Goal: Navigation & Orientation: Find specific page/section

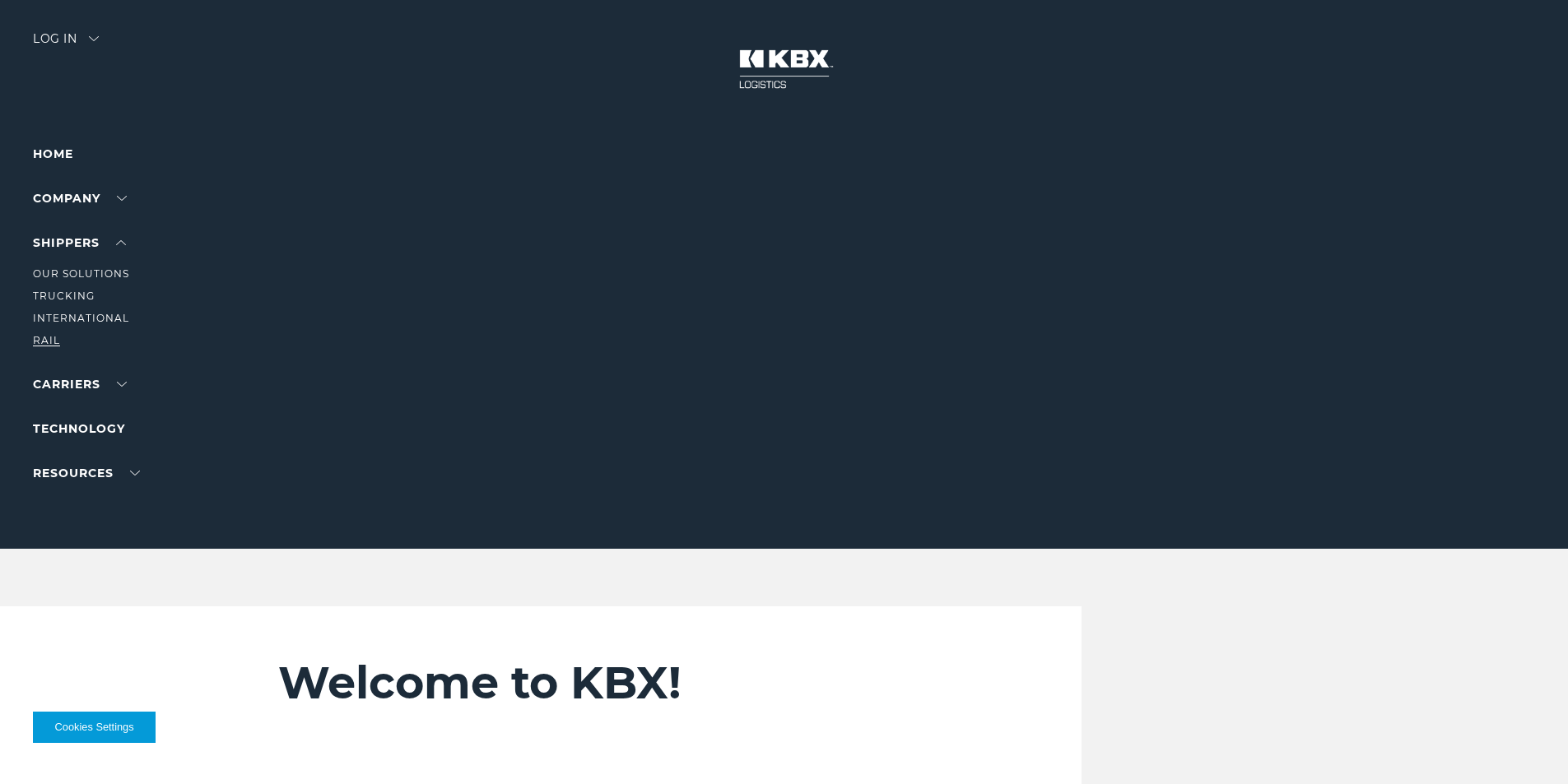
click at [46, 337] on ul "Our Solutions Trucking International RAIL" at bounding box center [104, 301] width 144 height 97
click at [46, 338] on link "RAIL" at bounding box center [46, 340] width 27 height 12
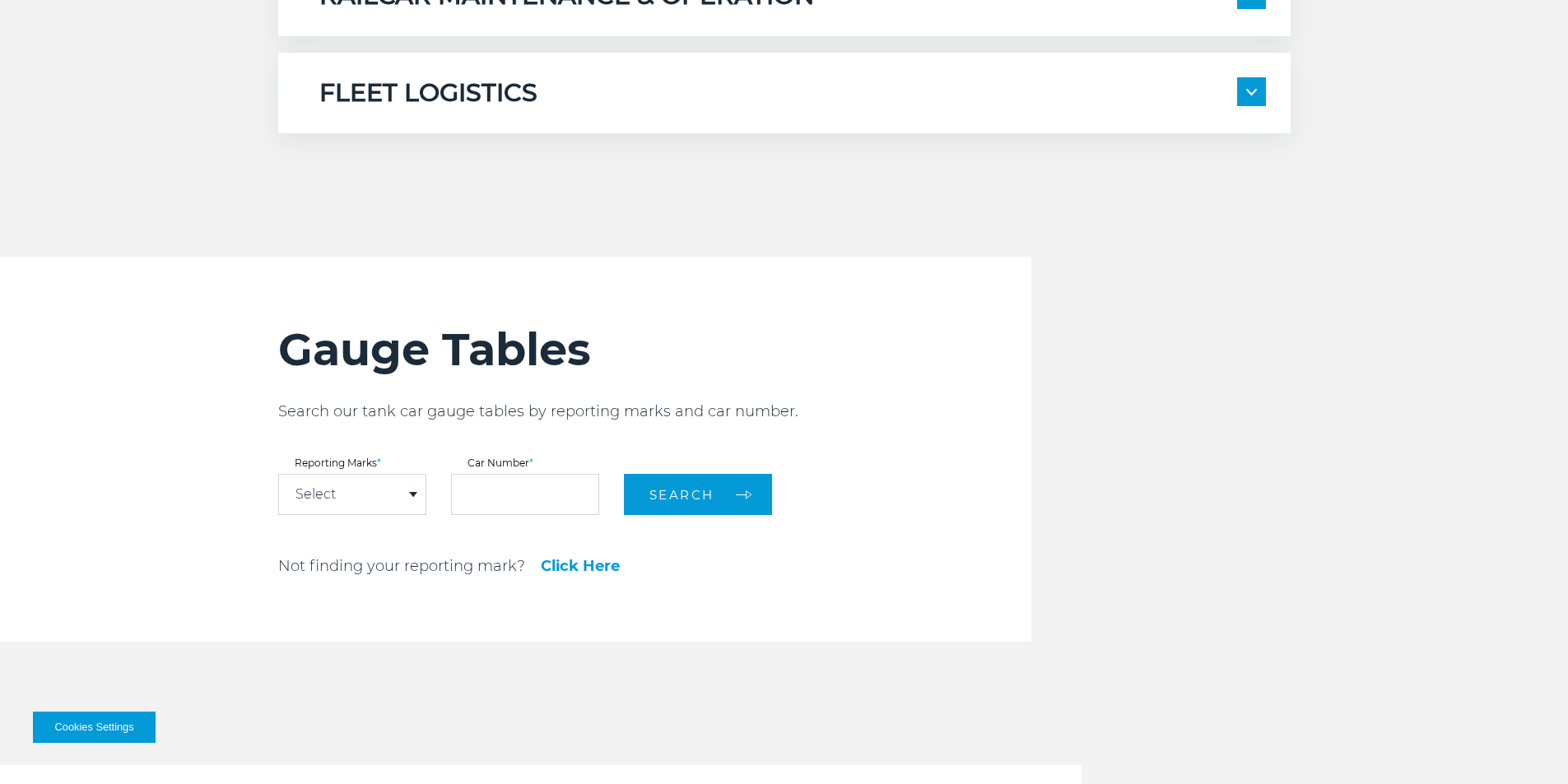
scroll to position [1810, 0]
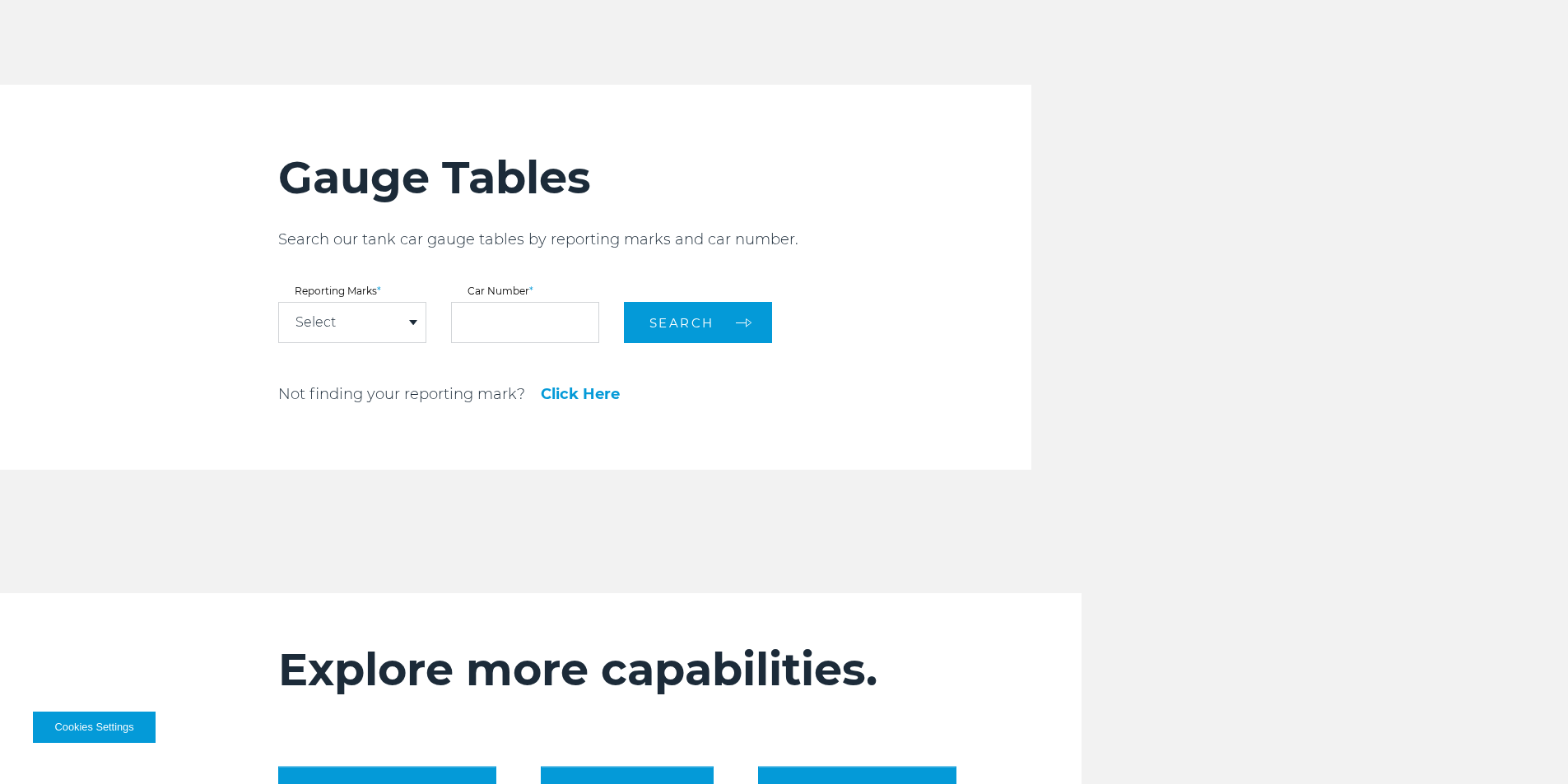
click at [397, 318] on div "Select" at bounding box center [352, 322] width 146 height 40
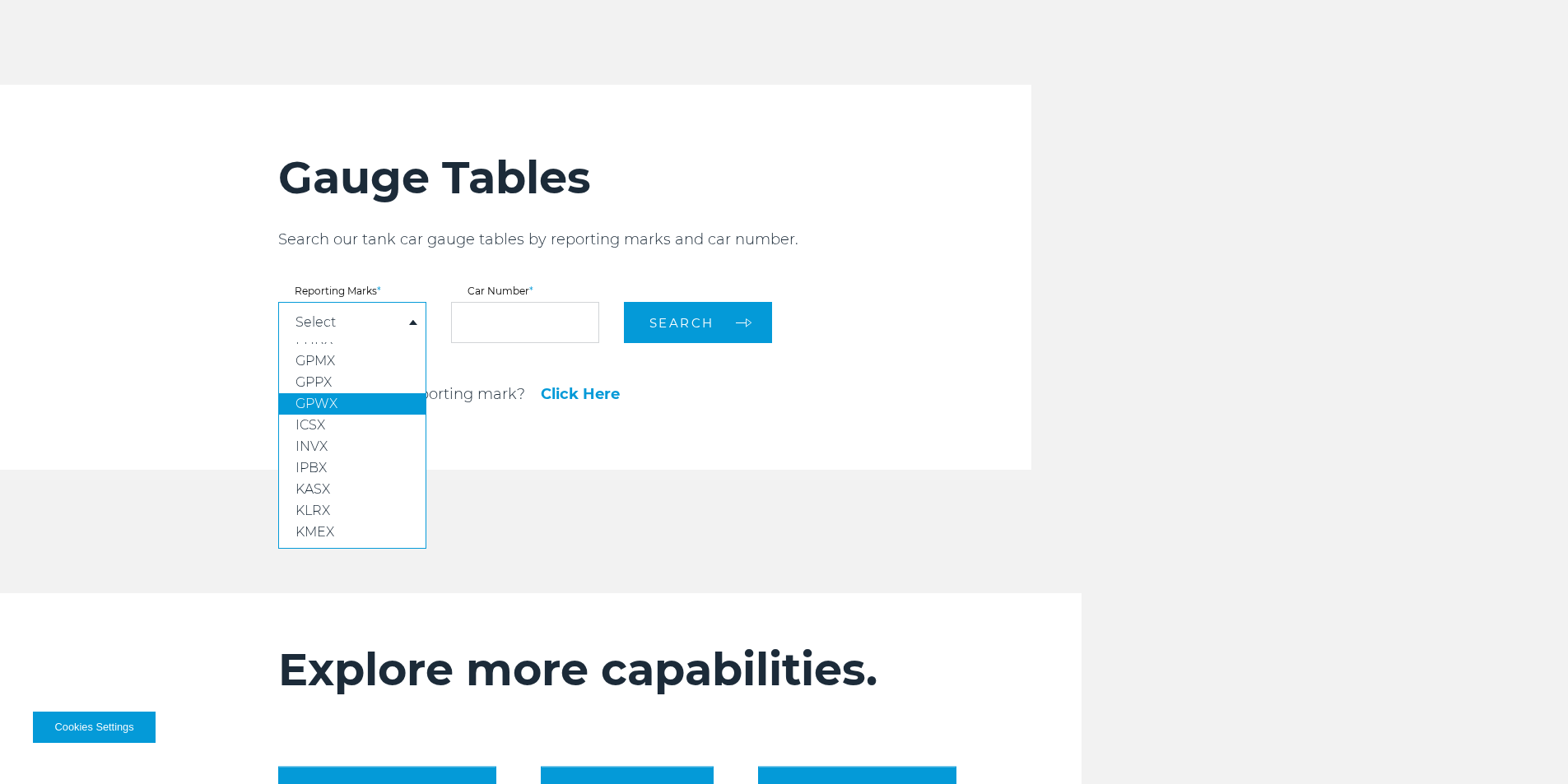
scroll to position [0, 0]
click at [603, 395] on link "Click Here" at bounding box center [581, 394] width 79 height 15
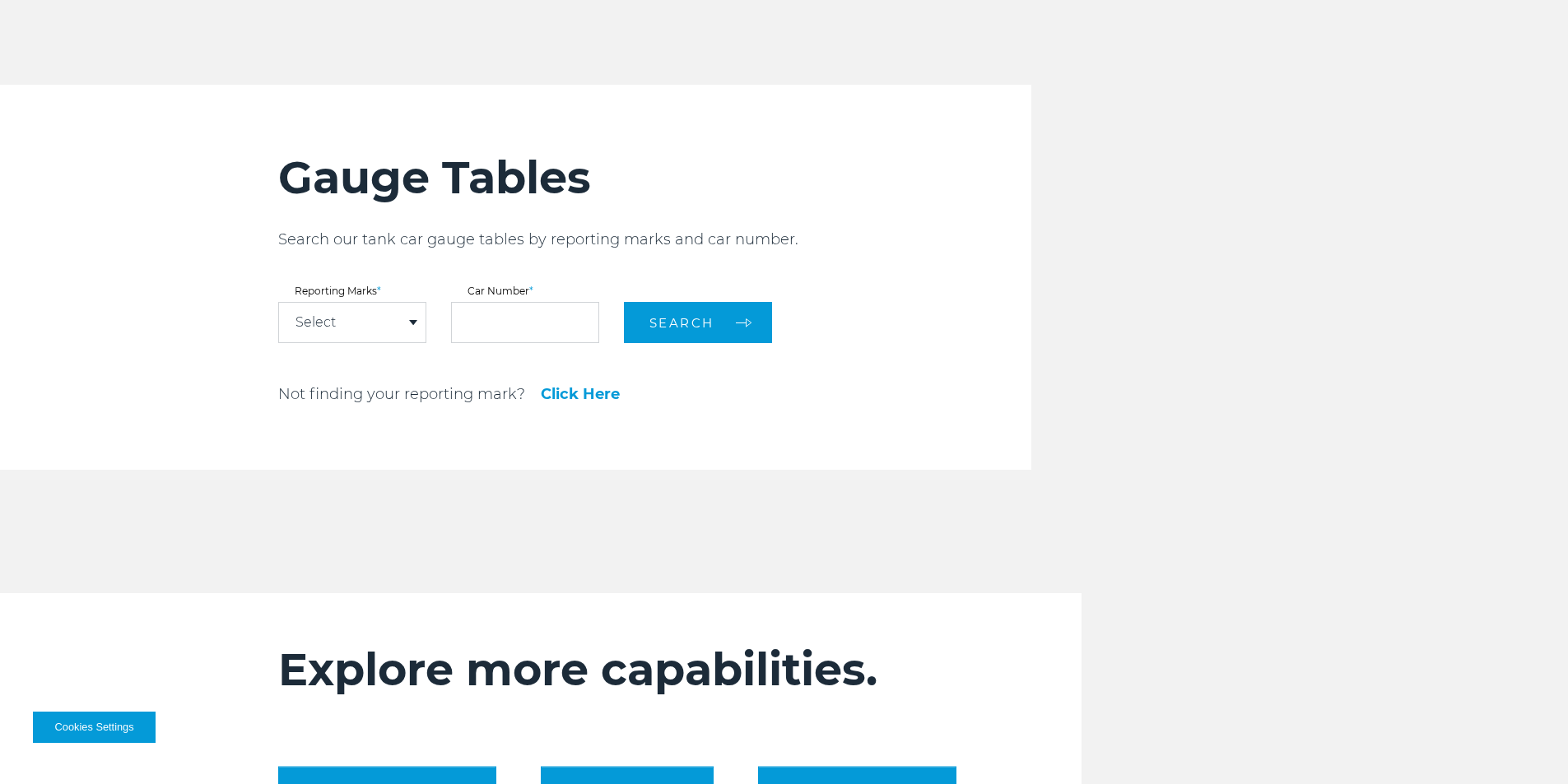
click at [359, 337] on div "Select" at bounding box center [352, 322] width 146 height 40
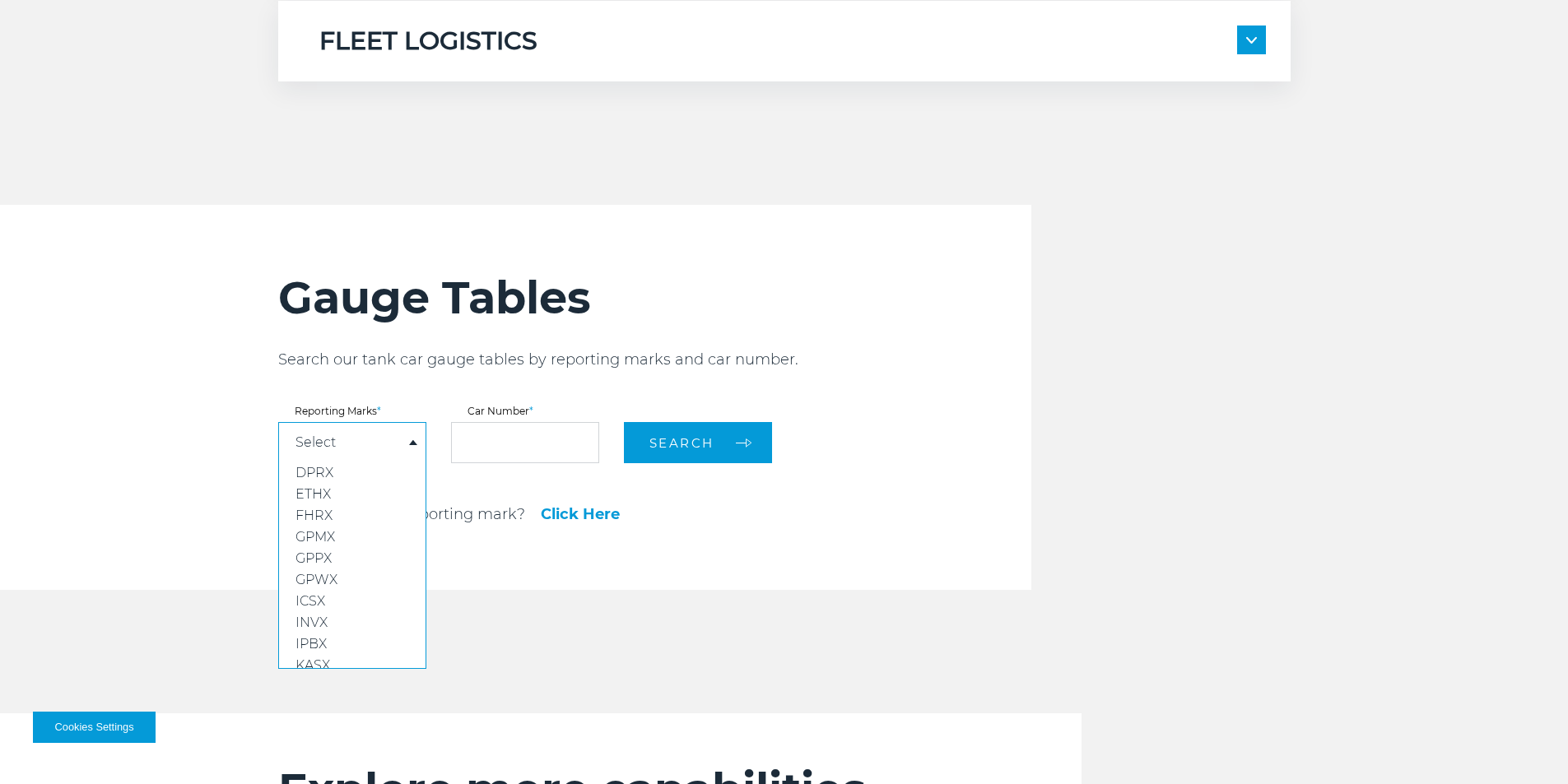
scroll to position [1596, 0]
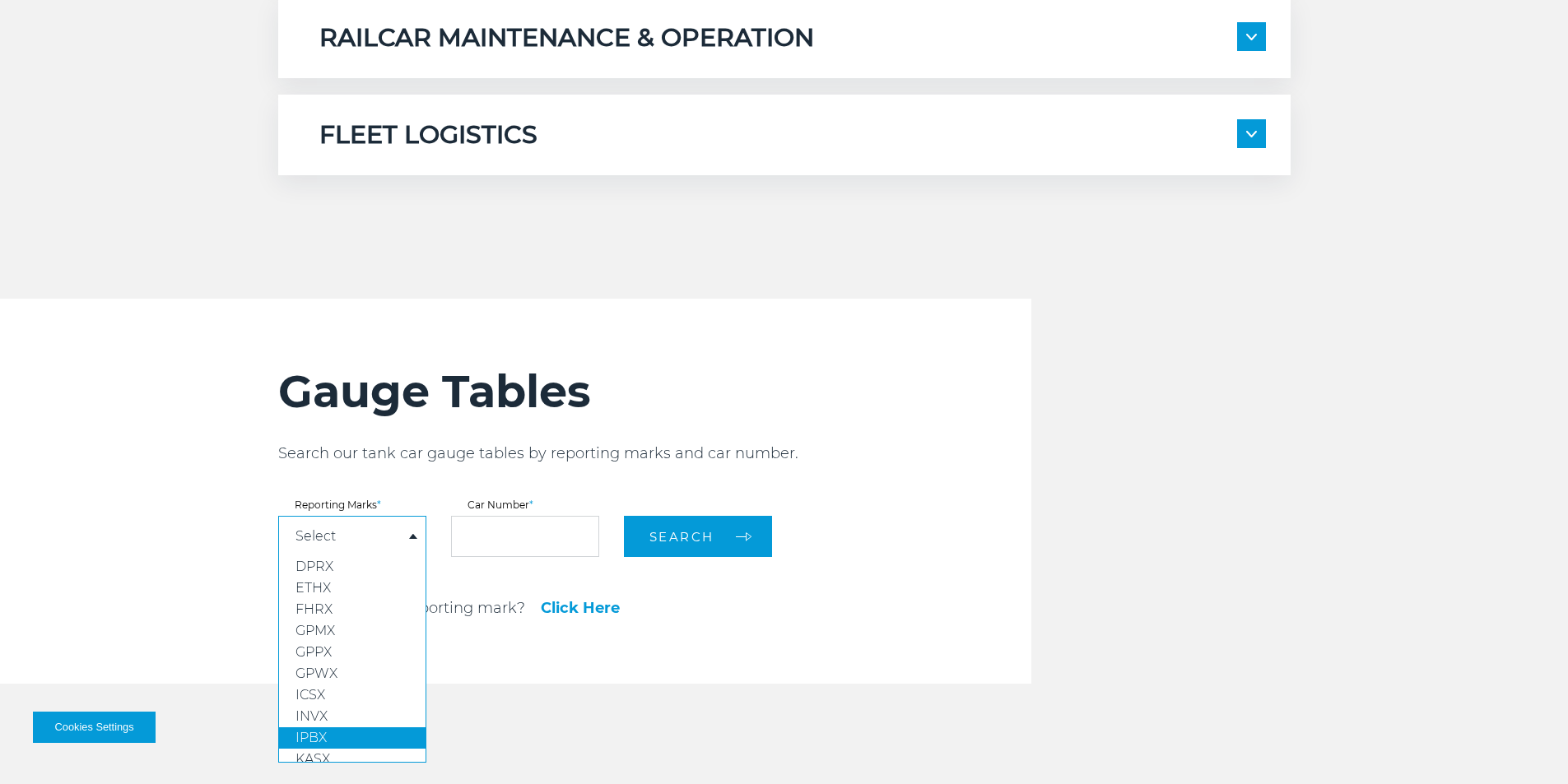
click at [325, 732] on span "IPBX" at bounding box center [311, 738] width 32 height 16
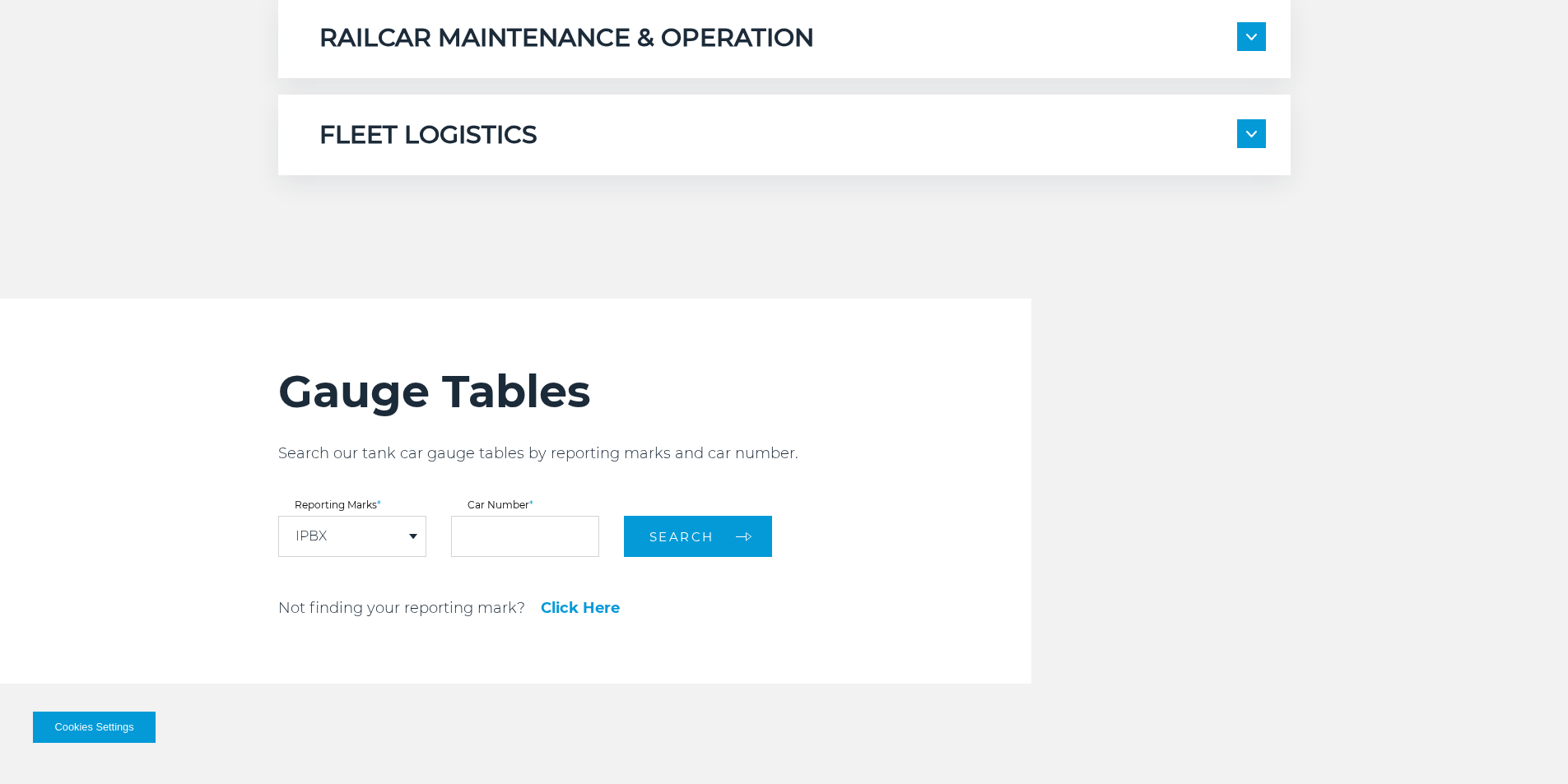
click at [388, 538] on div "IPBX" at bounding box center [352, 536] width 146 height 40
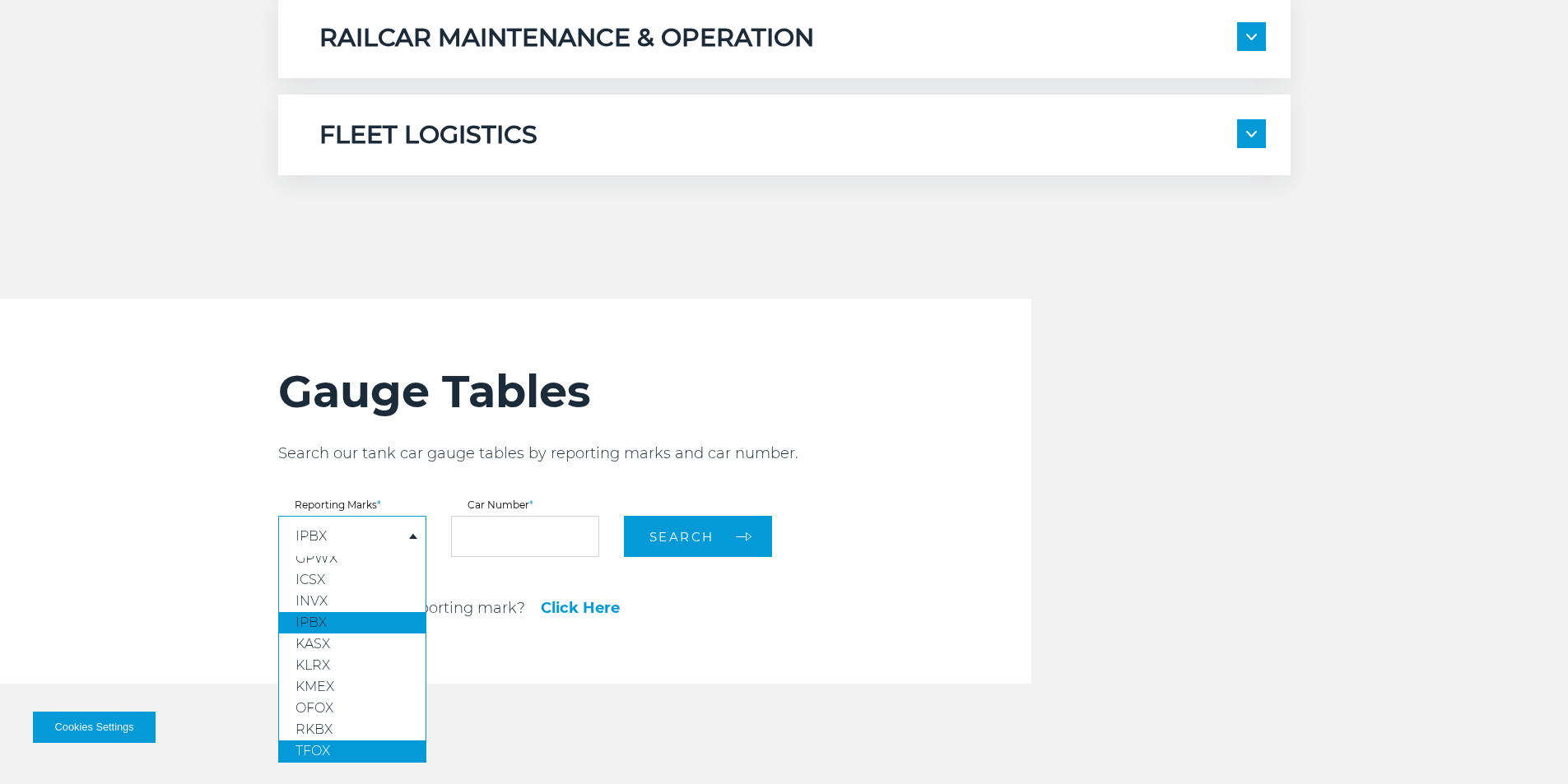
click at [339, 742] on link "TFOX" at bounding box center [352, 751] width 146 height 21
select select "****"
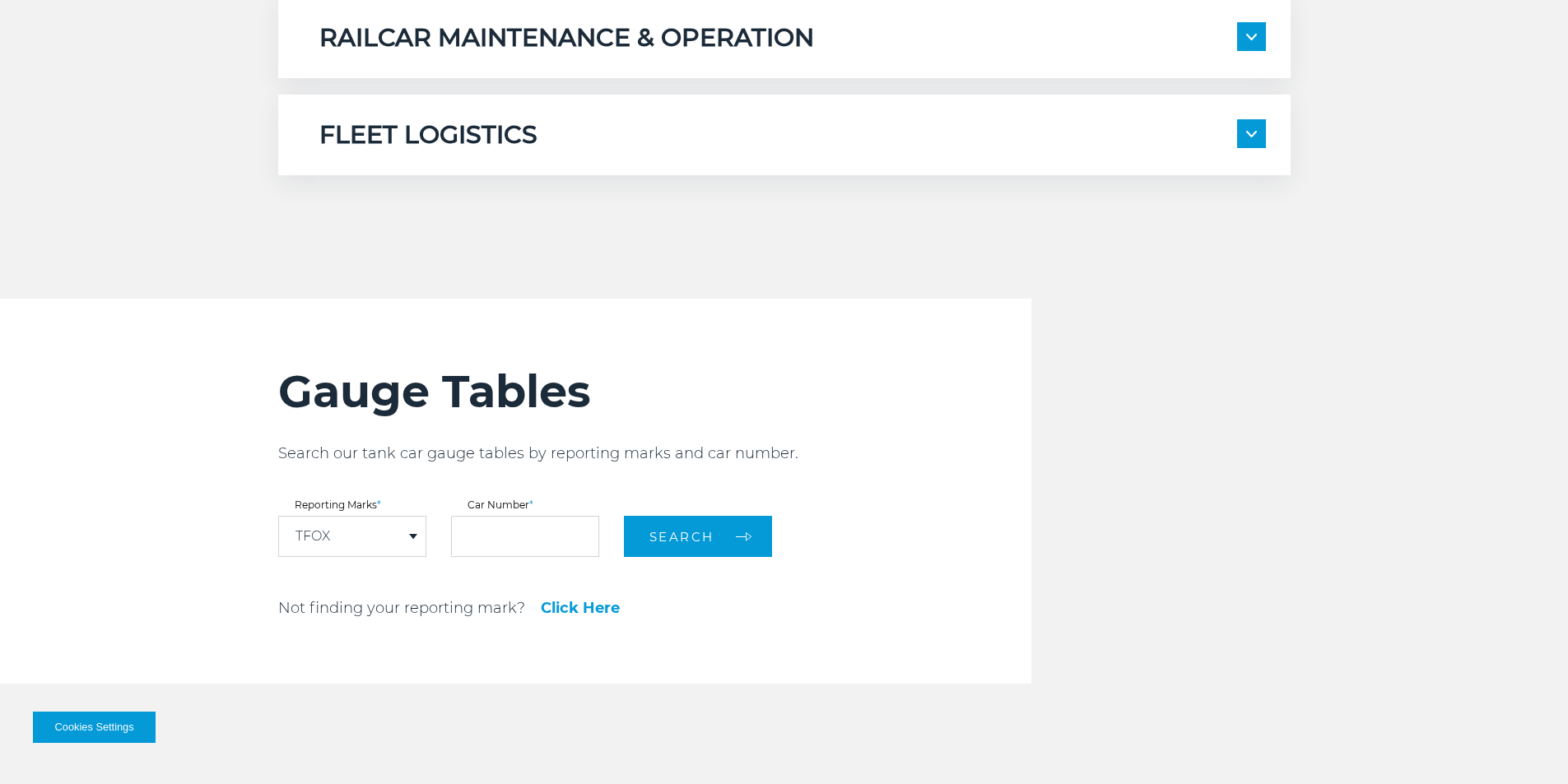
click at [372, 544] on div "TFOX" at bounding box center [352, 536] width 146 height 40
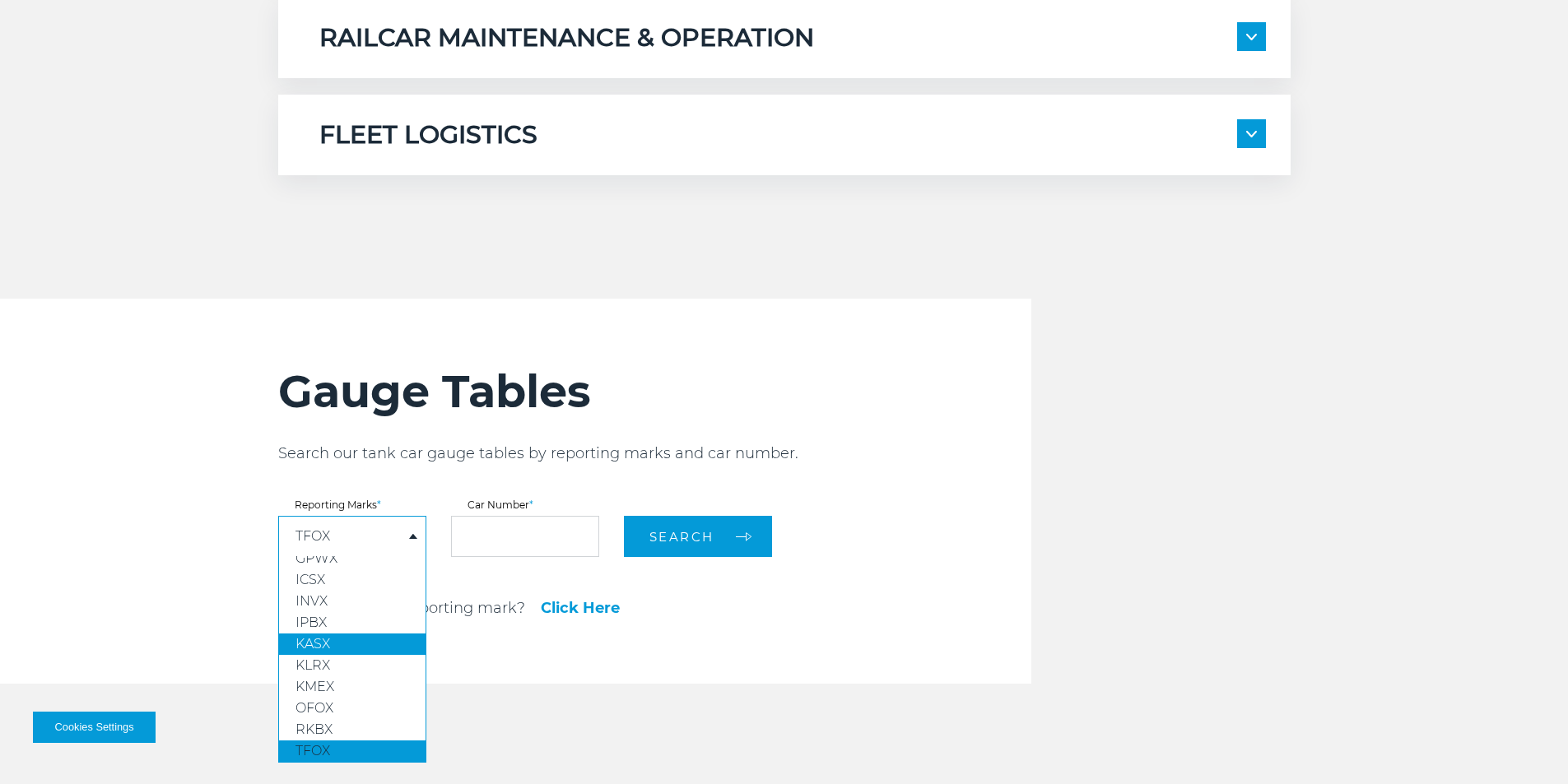
scroll to position [123, 0]
drag, startPoint x: 546, startPoint y: 669, endPoint x: 576, endPoint y: 324, distance: 346.3
click at [546, 669] on div "Gauge Tables Search our tank car gauge tables by reporting marks and car number…" at bounding box center [655, 491] width 753 height 385
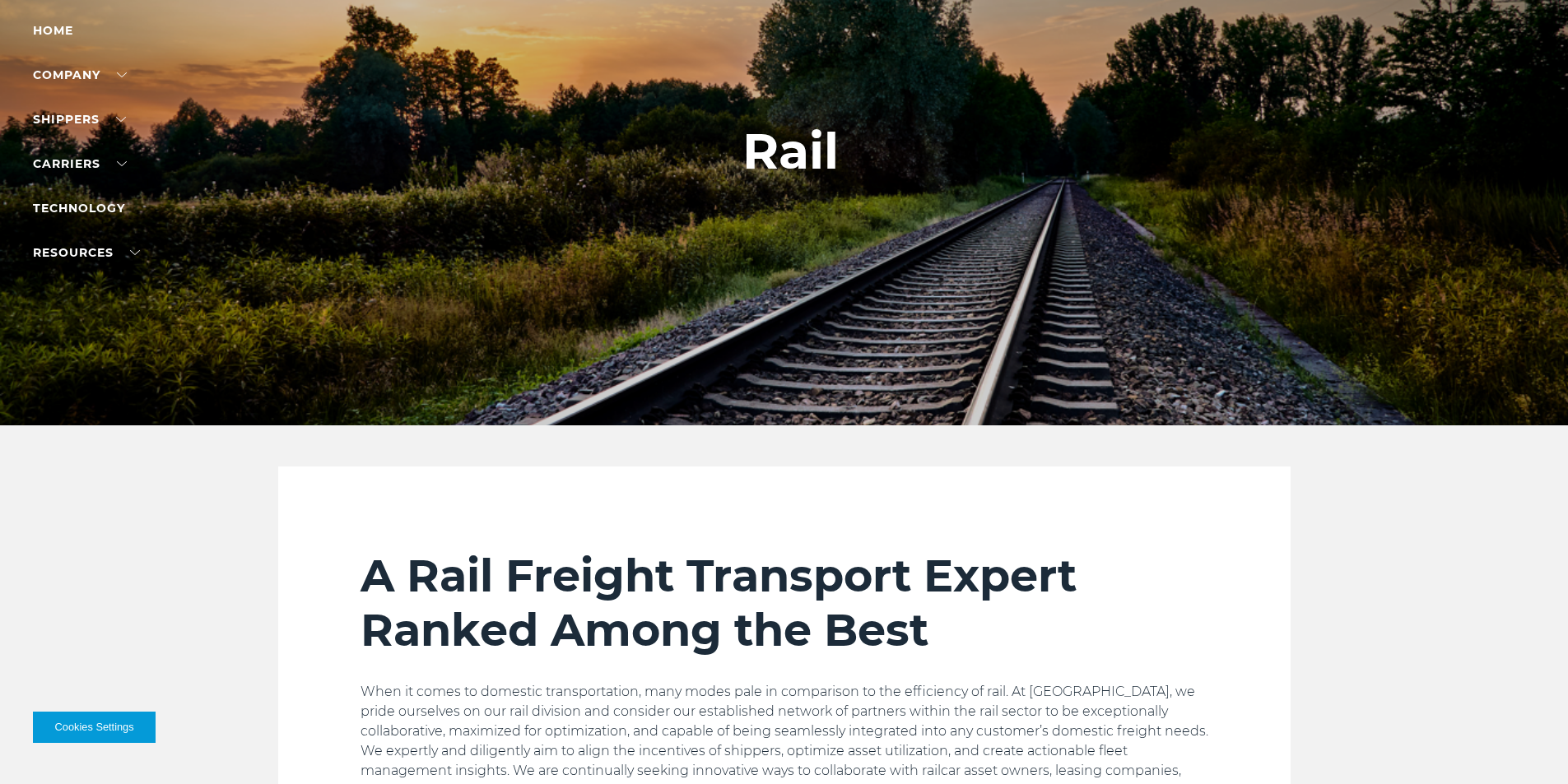
scroll to position [0, 0]
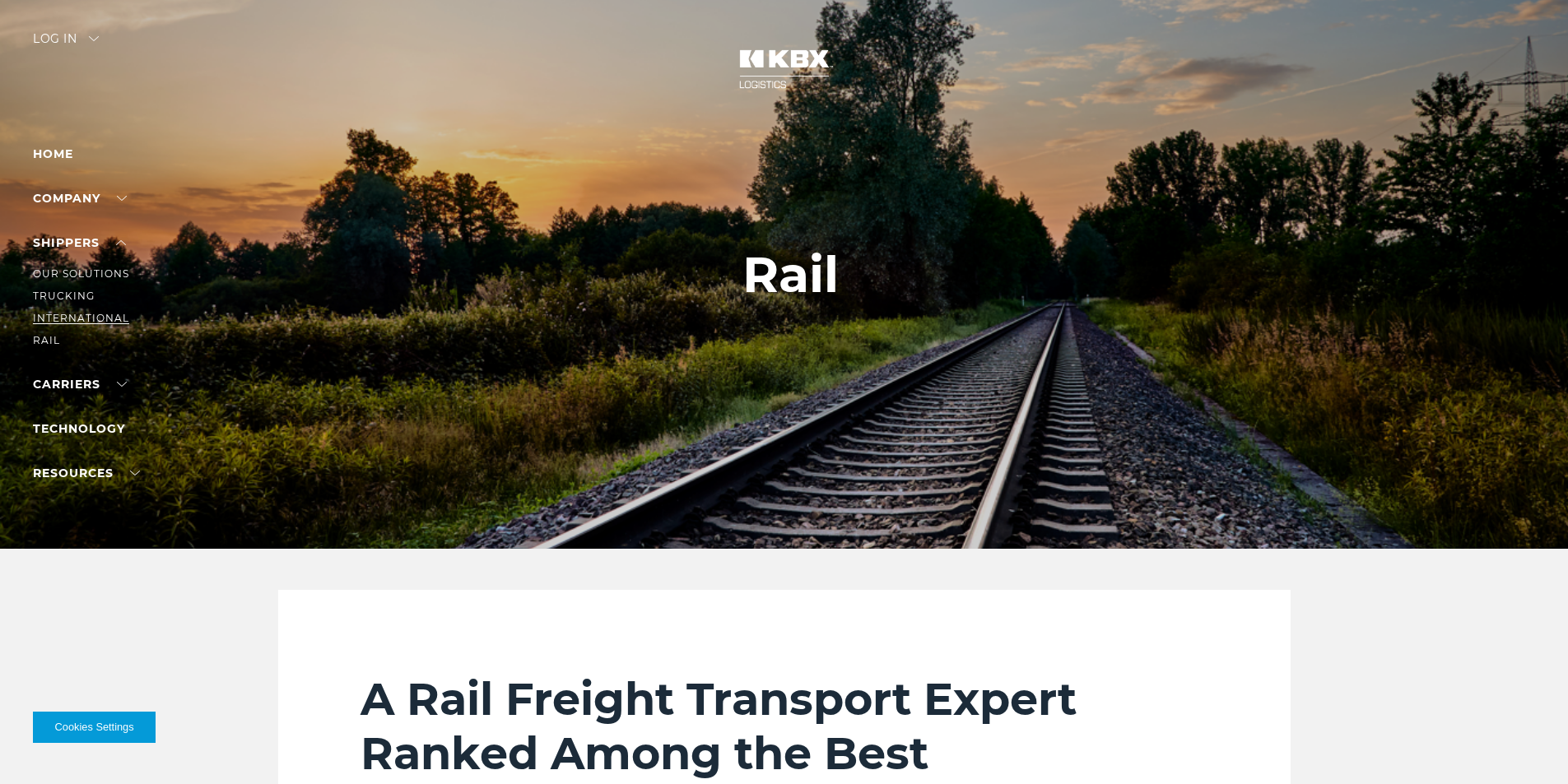
click at [48, 314] on link "International" at bounding box center [80, 318] width 96 height 12
click at [58, 296] on link "Trucking" at bounding box center [63, 296] width 62 height 12
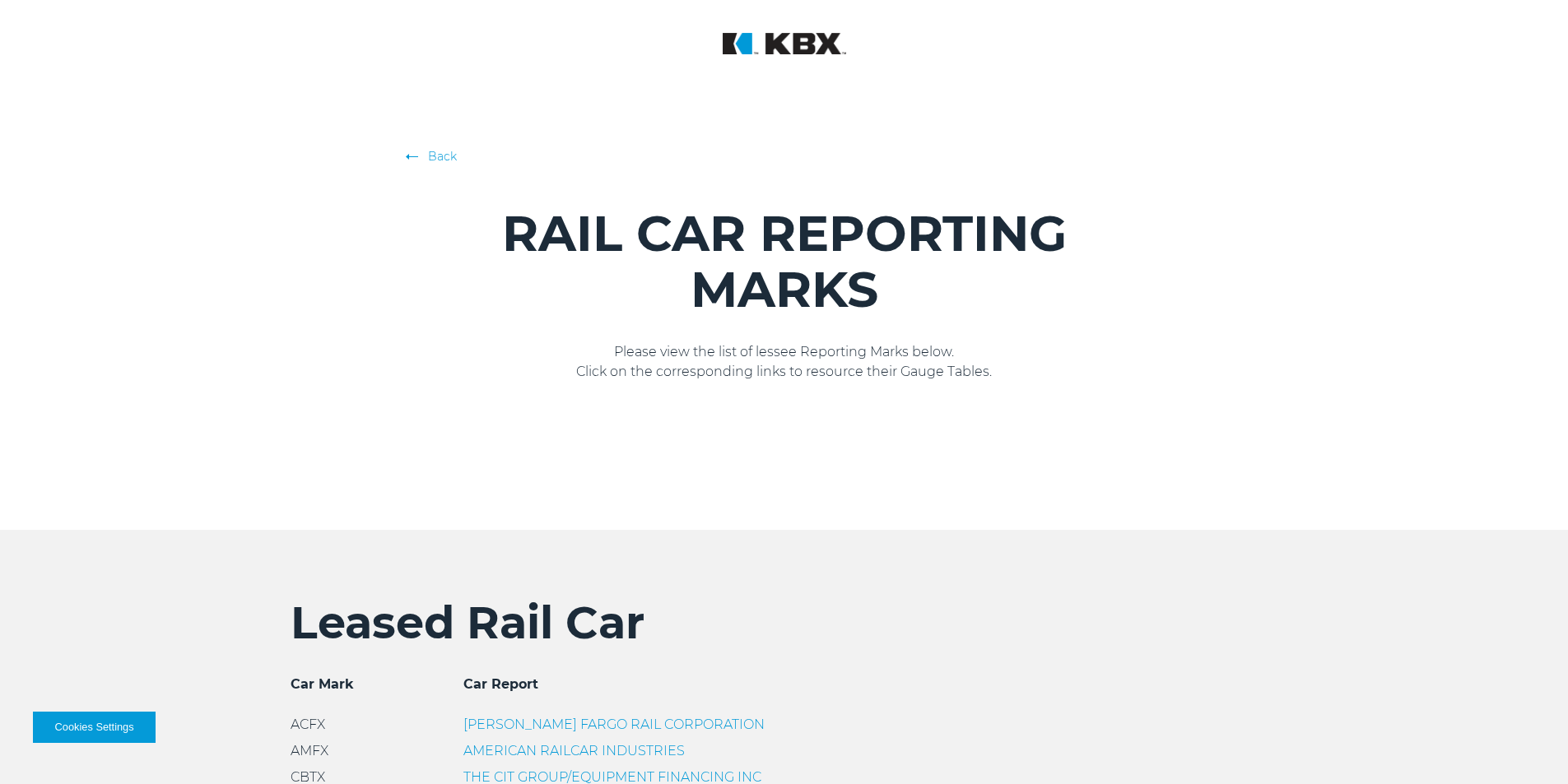
click at [435, 149] on link "Back" at bounding box center [784, 156] width 749 height 17
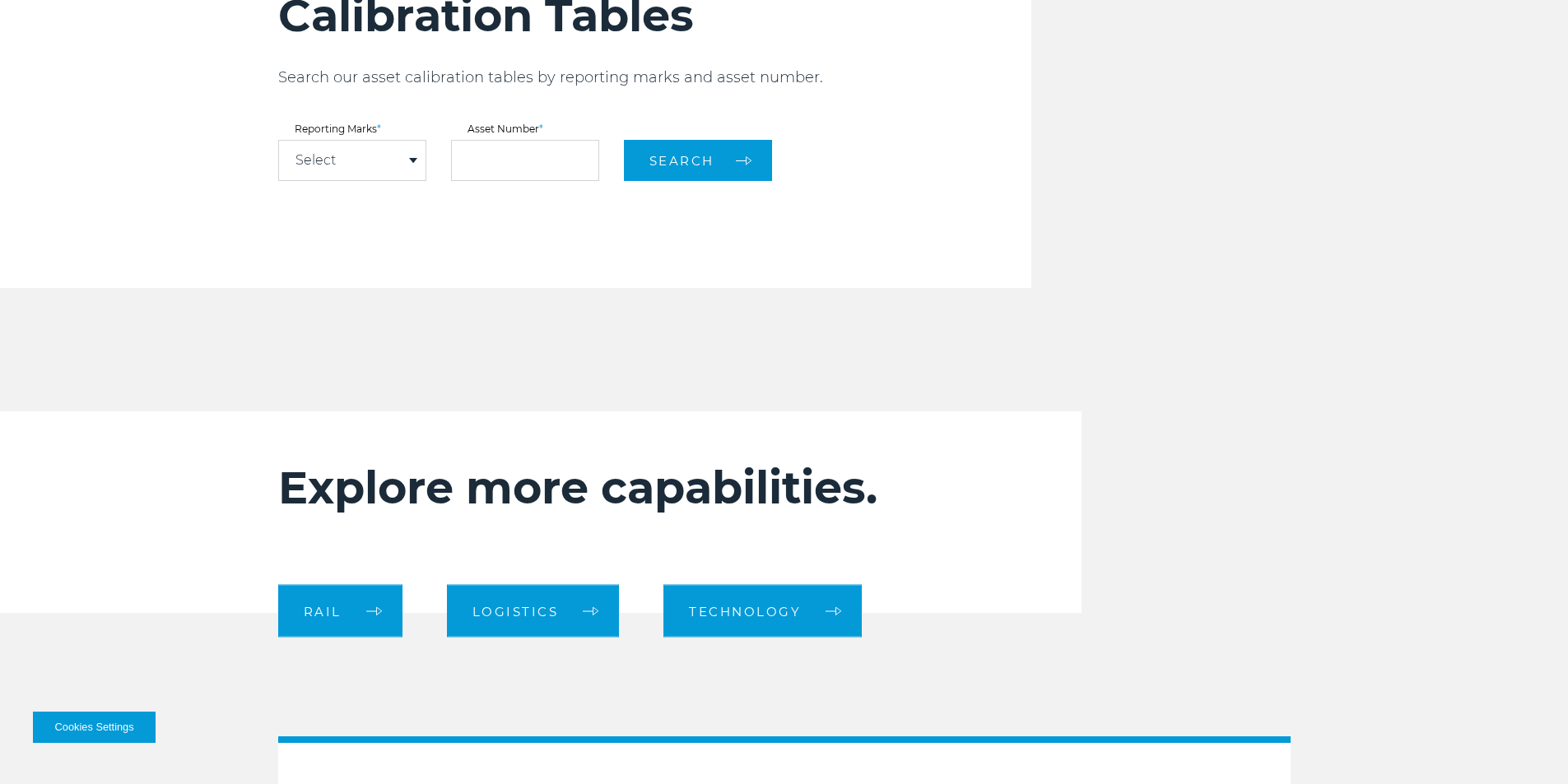
scroll to position [2140, 0]
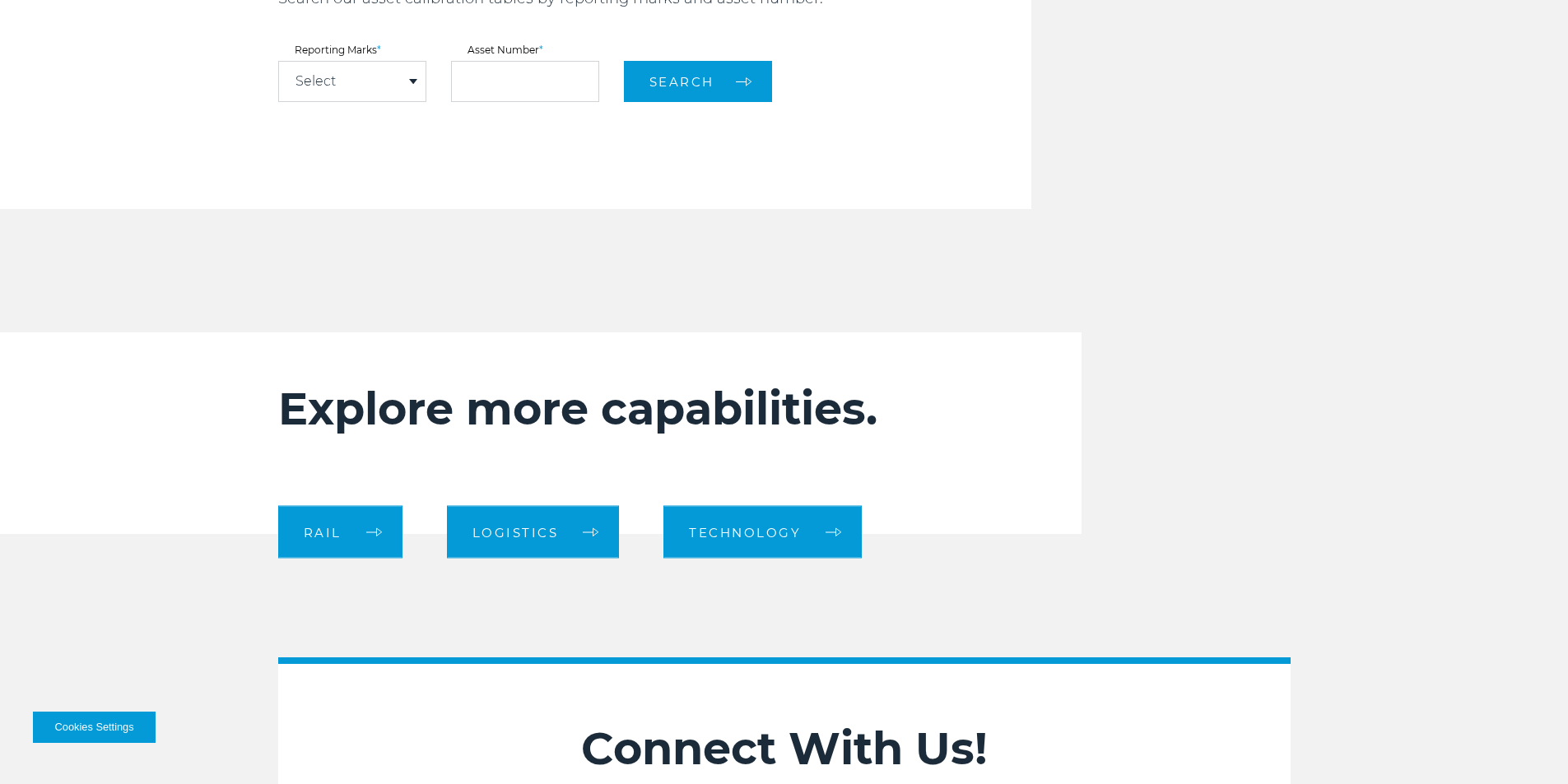
click at [317, 64] on div "Select" at bounding box center [352, 81] width 146 height 40
